Goal: Task Accomplishment & Management: Use online tool/utility

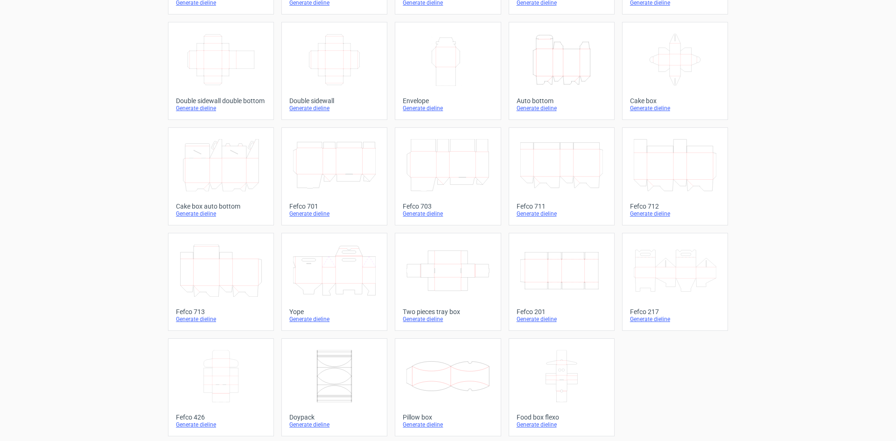
scroll to position [140, 0]
click at [674, 268] on icon at bounding box center [675, 270] width 83 height 52
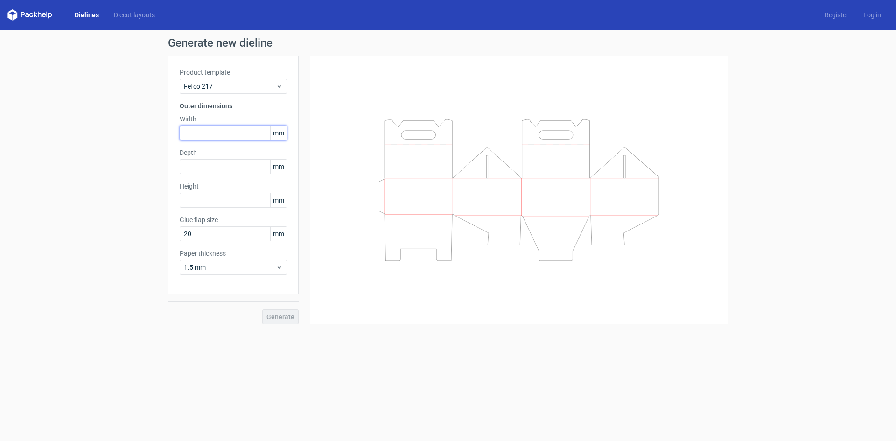
click at [216, 132] on input "text" at bounding box center [233, 133] width 107 height 15
drag, startPoint x: 202, startPoint y: 134, endPoint x: 162, endPoint y: 131, distance: 40.3
click at [162, 131] on div "Generate new dieline Product template Fefco 217 Outer dimensions Width 240 mm D…" at bounding box center [448, 181] width 896 height 302
type input "200"
type input "70"
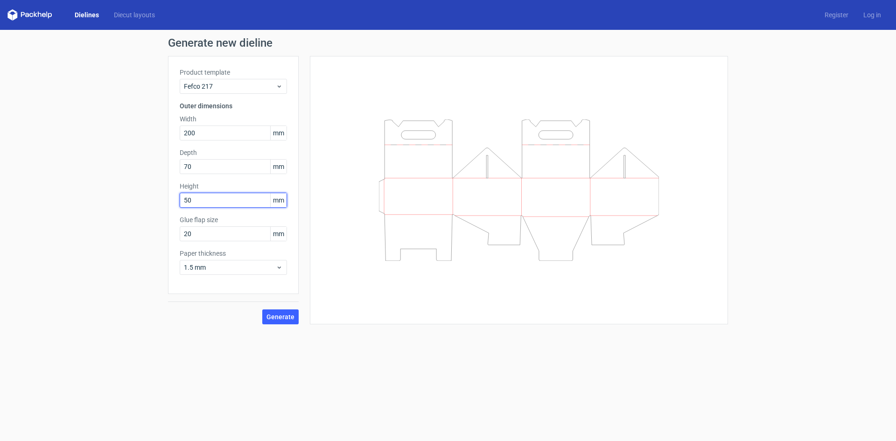
type input "50"
type input "15"
click at [280, 267] on use at bounding box center [279, 268] width 3 height 2
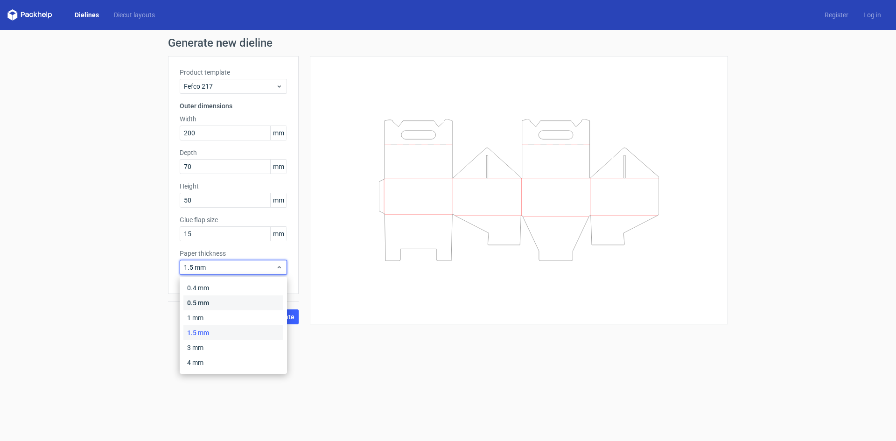
click at [225, 300] on div "0.5 mm" at bounding box center [233, 302] width 100 height 15
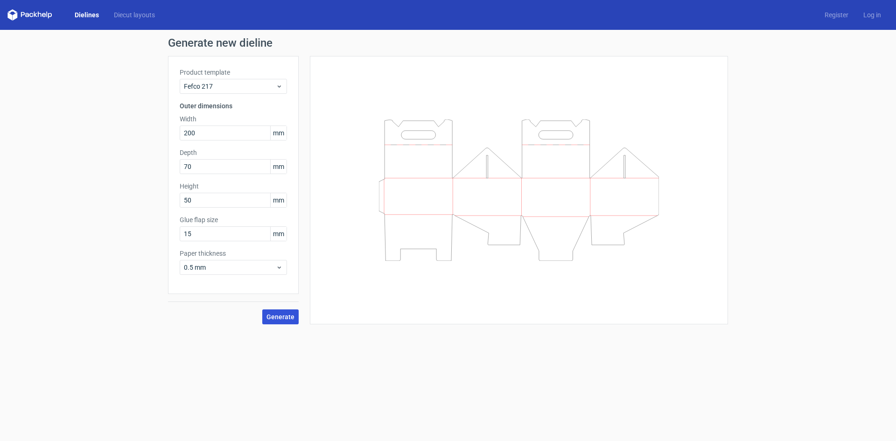
click at [282, 316] on span "Generate" at bounding box center [281, 317] width 28 height 7
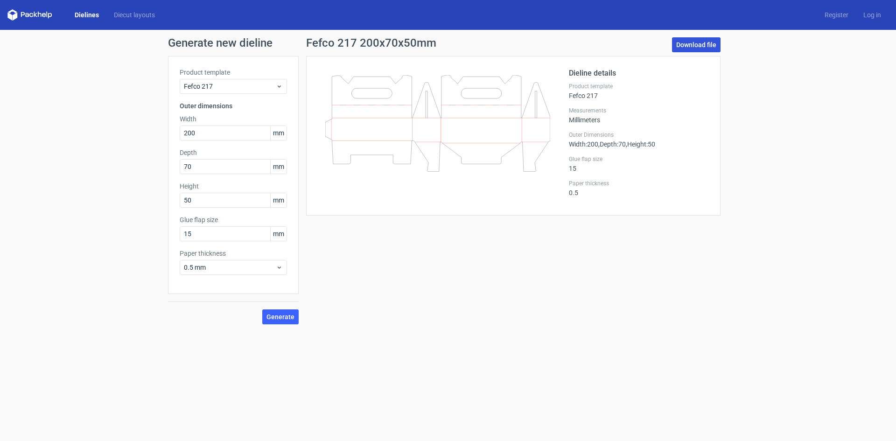
click at [704, 42] on link "Download file" at bounding box center [696, 44] width 49 height 15
